Goal: Browse casually

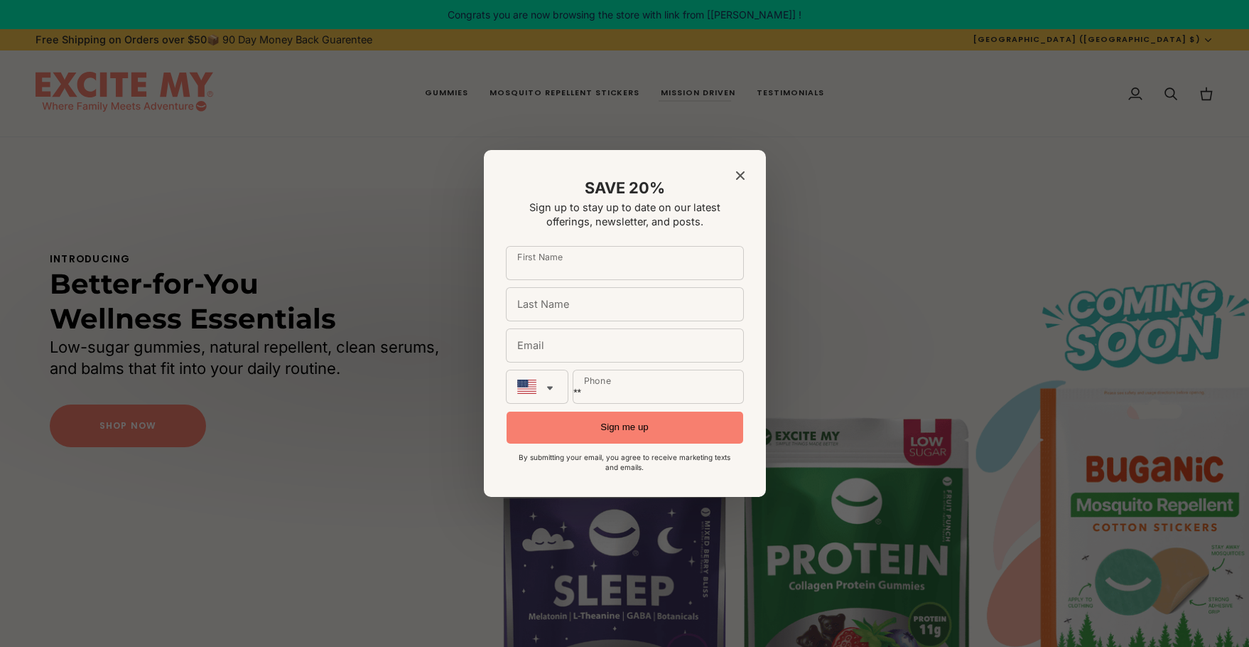
click at [743, 173] on icon "Close modal" at bounding box center [739, 175] width 9 height 9
